Goal: Task Accomplishment & Management: Use online tool/utility

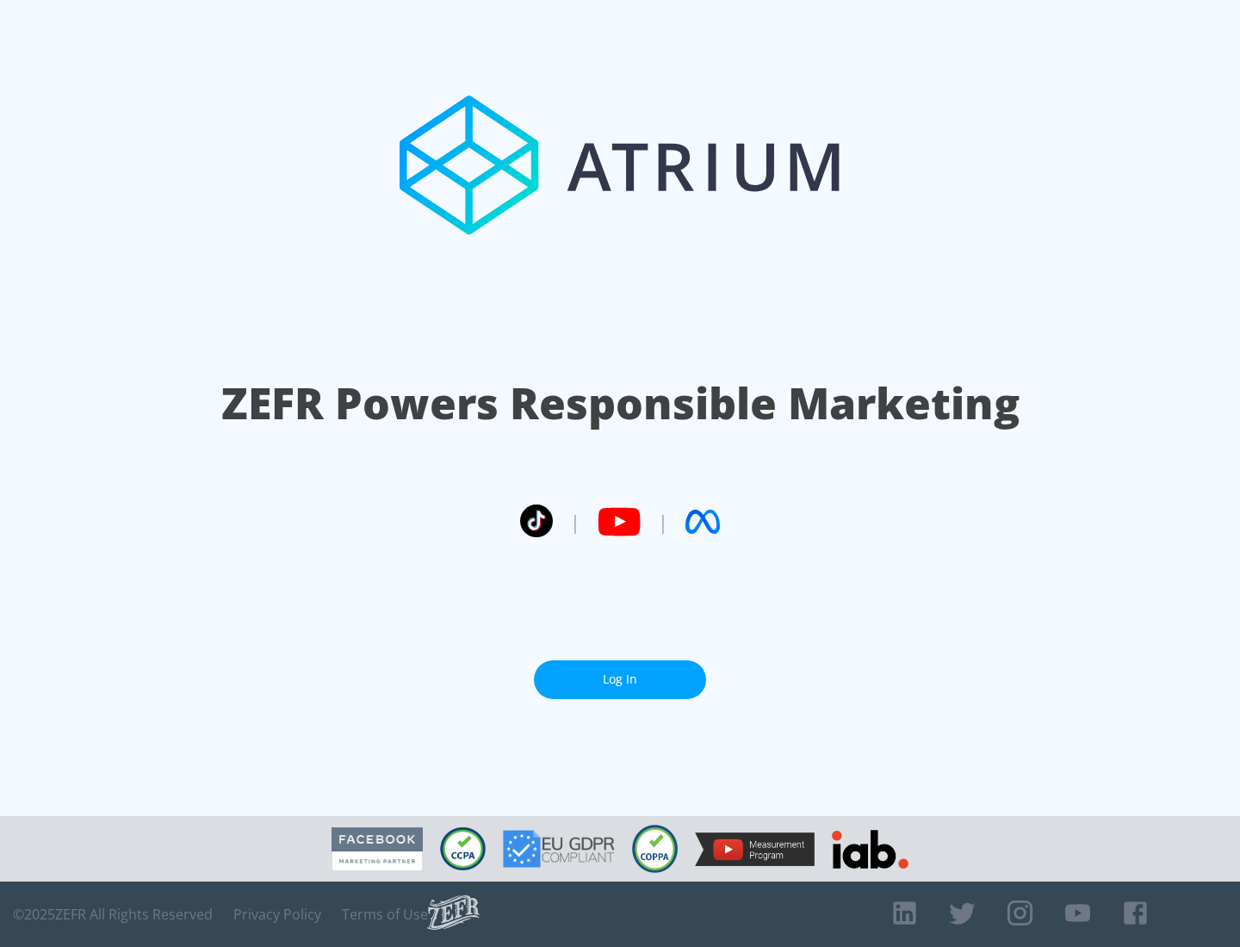
click at [620, 672] on link "Log In" at bounding box center [620, 679] width 172 height 39
